Goal: Obtain resource: Obtain resource

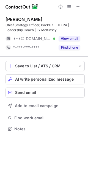
scroll to position [125, 88]
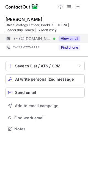
click at [65, 37] on button "View email" at bounding box center [70, 39] width 22 height 6
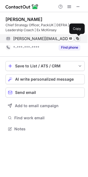
click at [79, 37] on span at bounding box center [78, 38] width 4 height 4
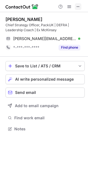
click at [80, 7] on span at bounding box center [78, 6] width 4 height 4
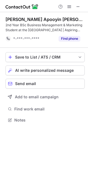
scroll to position [116, 88]
click at [77, 7] on span at bounding box center [78, 6] width 4 height 4
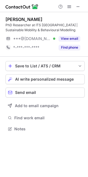
scroll to position [125, 88]
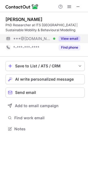
click at [68, 36] on button "View email" at bounding box center [70, 39] width 22 height 6
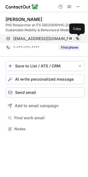
click at [76, 37] on span at bounding box center [78, 38] width 4 height 4
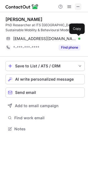
click at [76, 7] on span at bounding box center [78, 6] width 4 height 4
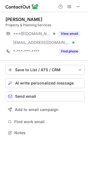
scroll to position [129, 88]
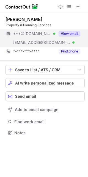
click at [74, 31] on button "View email" at bounding box center [70, 34] width 22 height 6
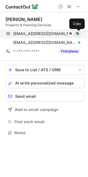
click at [77, 32] on span at bounding box center [78, 33] width 4 height 4
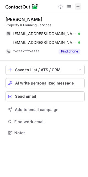
click at [79, 5] on span at bounding box center [78, 6] width 4 height 4
